Goal: Transaction & Acquisition: Purchase product/service

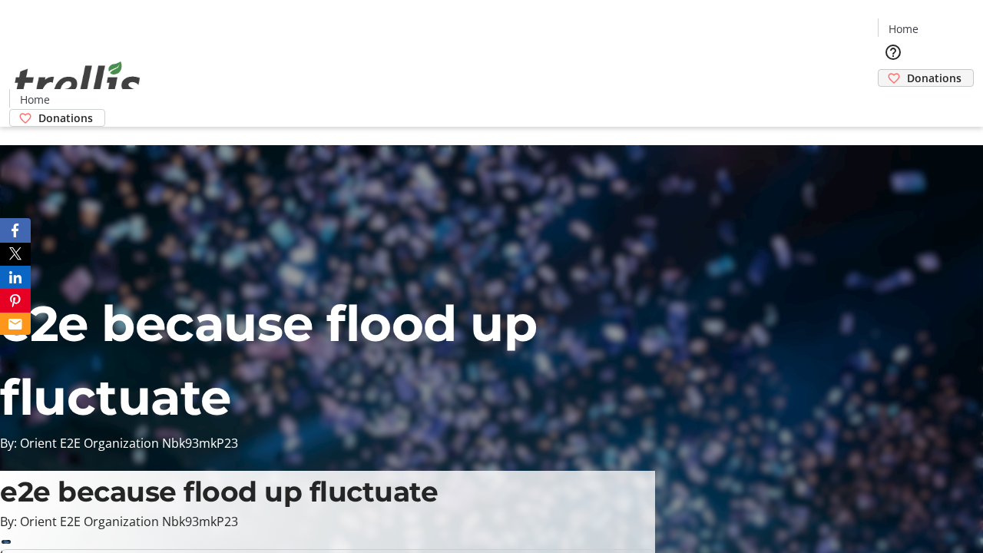
click at [907, 70] on span "Donations" at bounding box center [934, 78] width 55 height 16
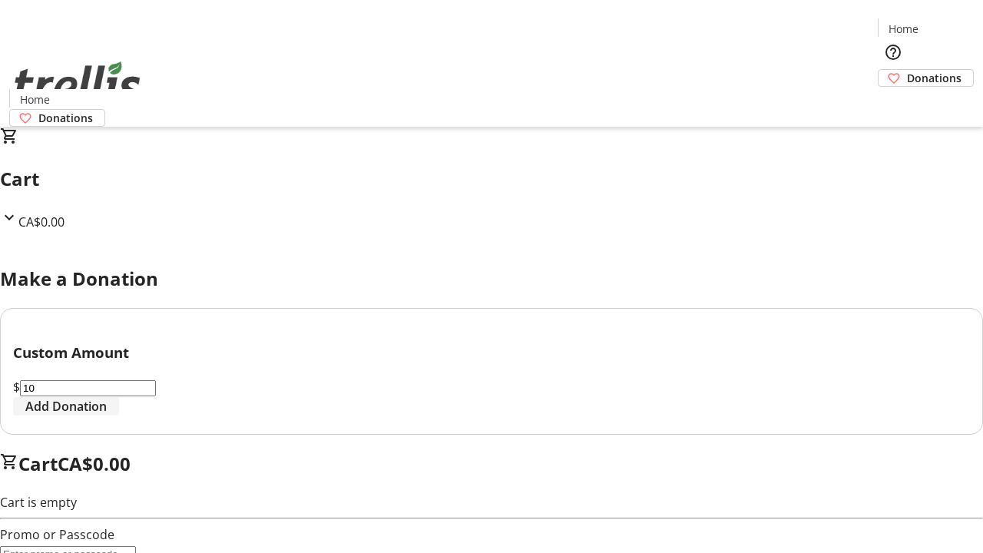
click at [107, 415] on span "Add Donation" at bounding box center [65, 406] width 81 height 18
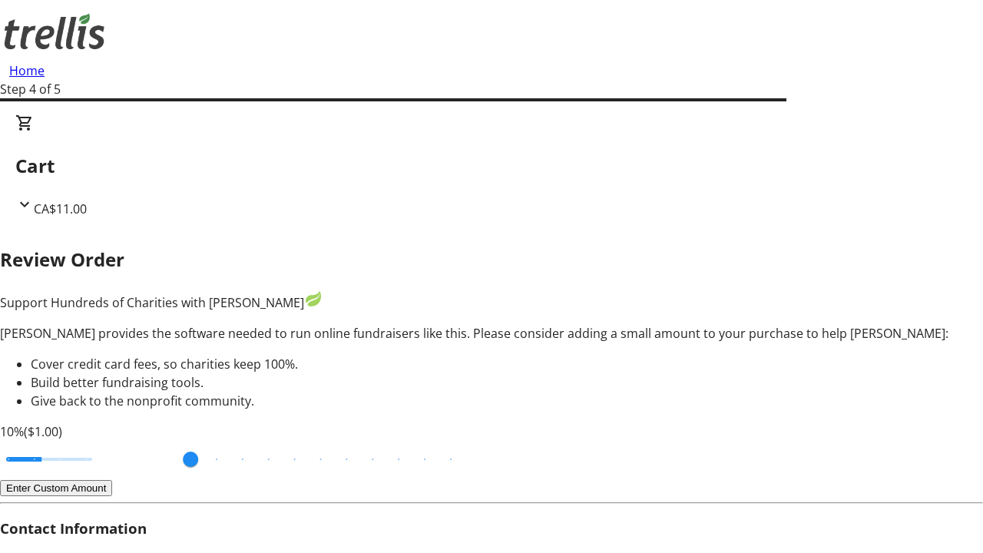
click at [112, 480] on button "Enter Custom Amount" at bounding box center [56, 488] width 112 height 16
